Goal: Navigation & Orientation: Find specific page/section

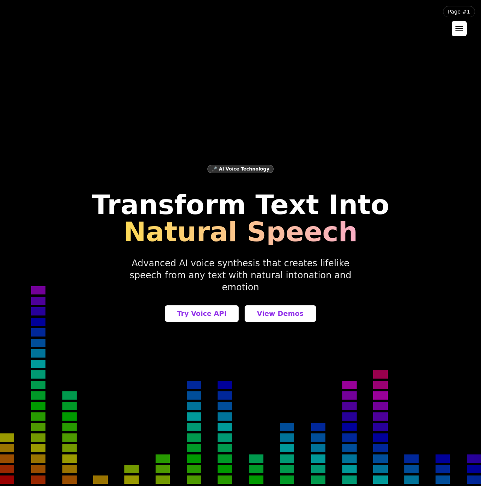
click at [465, 28] on button at bounding box center [458, 28] width 15 height 15
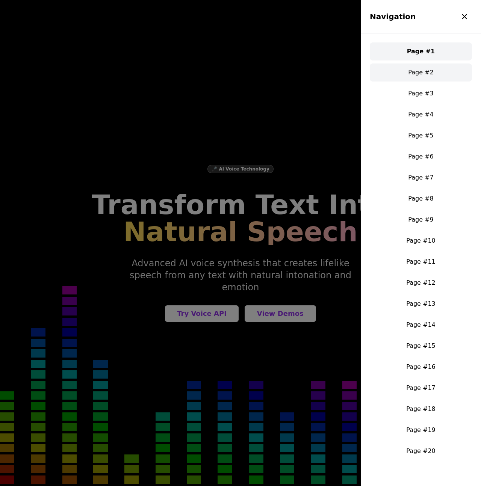
click at [432, 71] on link "Page #2" at bounding box center [421, 72] width 102 height 18
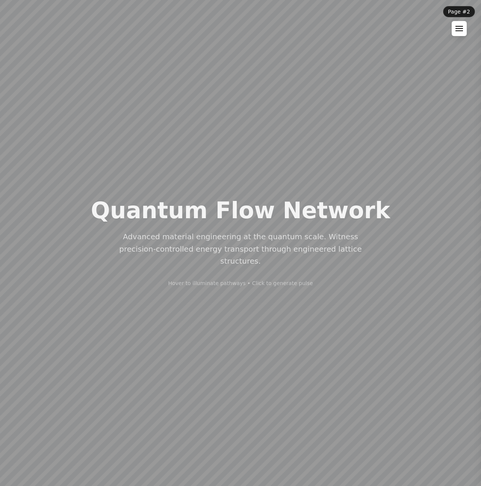
click at [457, 32] on button at bounding box center [458, 28] width 15 height 15
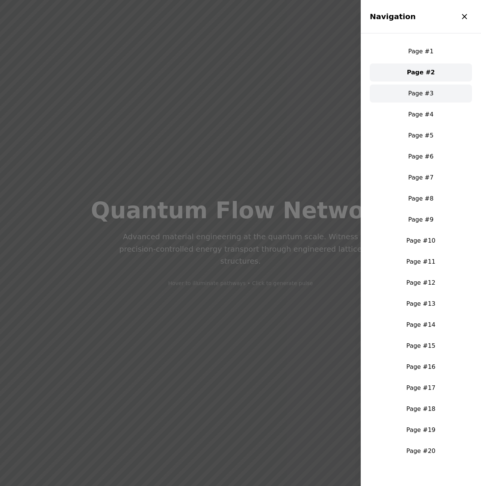
click at [419, 94] on link "Page #3" at bounding box center [421, 94] width 102 height 18
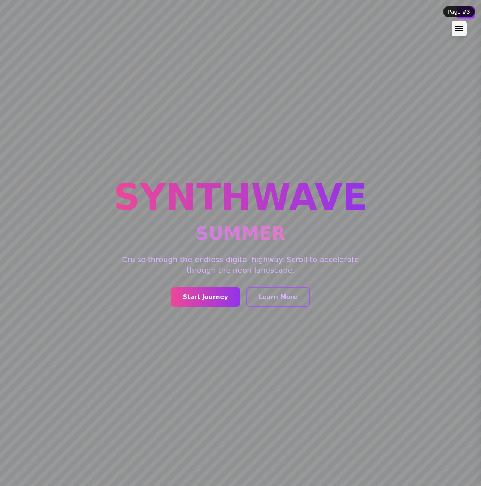
click at [460, 42] on header "Page #3 Navigation × Page #1 Page #2 Page #3 Page #4 Page #5 Page #6 Page #7 Pa…" at bounding box center [459, 21] width 44 height 42
click at [461, 32] on button at bounding box center [458, 28] width 15 height 15
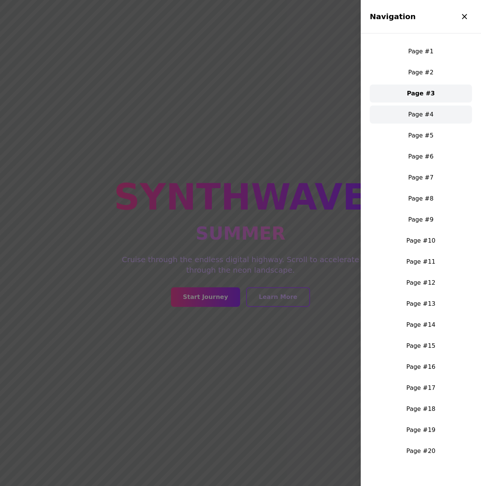
click at [423, 110] on link "Page #4" at bounding box center [421, 115] width 102 height 18
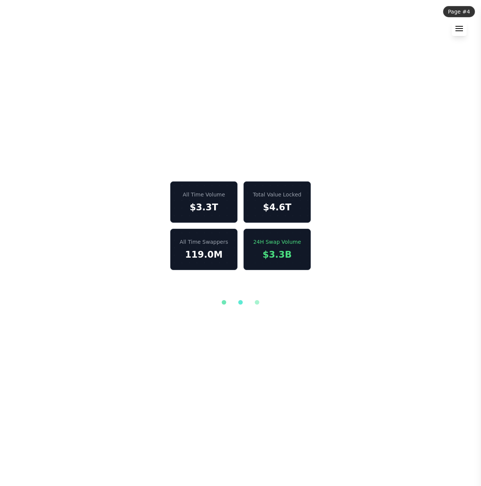
click at [460, 26] on button at bounding box center [458, 28] width 15 height 15
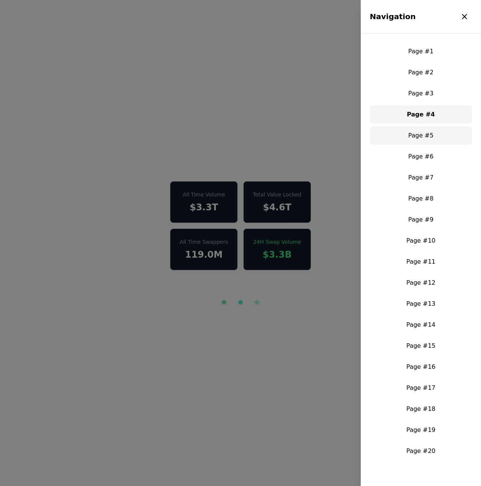
click at [412, 140] on link "Page #5" at bounding box center [421, 136] width 102 height 18
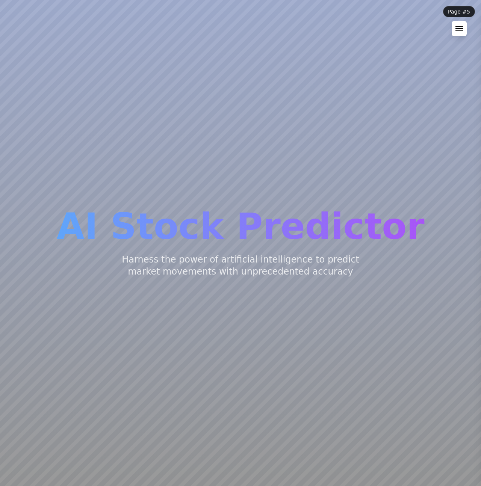
click at [453, 33] on button at bounding box center [458, 28] width 15 height 15
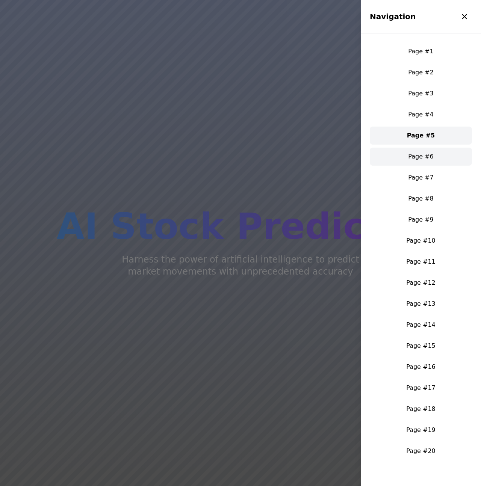
click at [424, 148] on link "Page #6" at bounding box center [421, 157] width 102 height 18
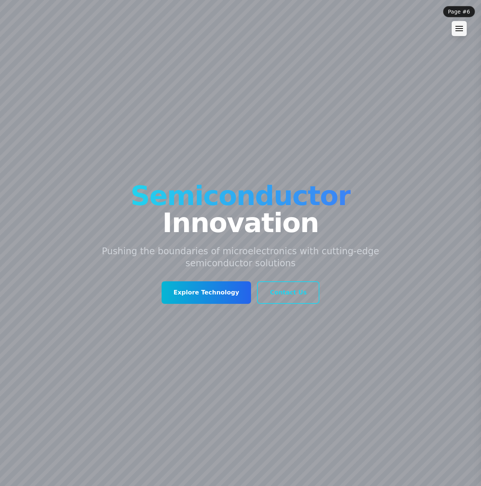
click at [468, 29] on header "Page #6 Navigation × Page #1 Page #2 Page #3 Page #4 Page #5 Page #6 Page #7 Pa…" at bounding box center [459, 21] width 44 height 42
click at [461, 30] on div at bounding box center [459, 28] width 8 height 5
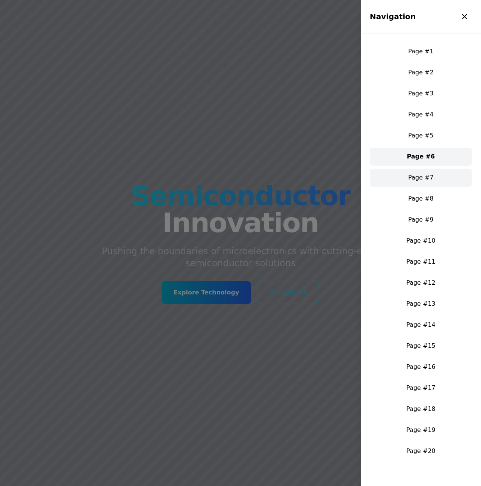
click at [427, 180] on link "Page #7" at bounding box center [421, 178] width 102 height 18
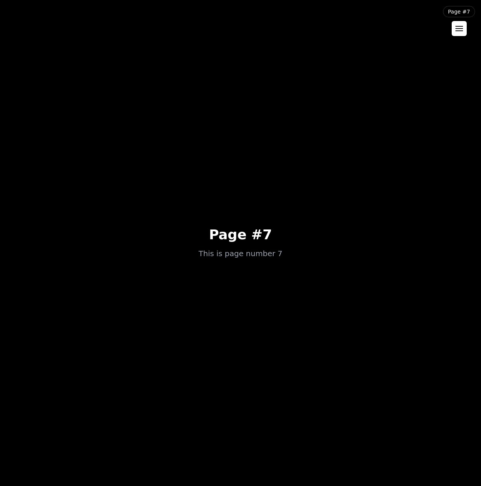
click at [457, 23] on button at bounding box center [458, 28] width 15 height 15
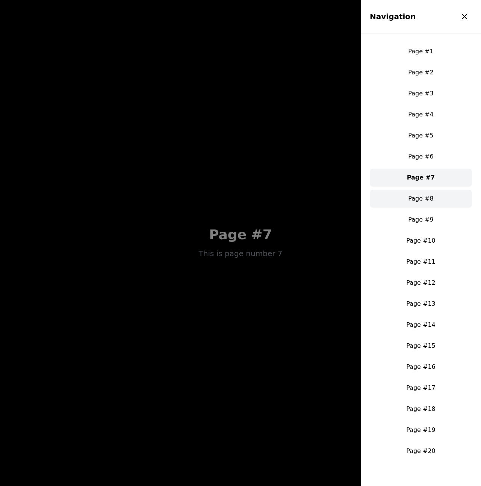
click at [436, 199] on link "Page #8" at bounding box center [421, 199] width 102 height 18
